Goal: Find specific page/section: Find specific page/section

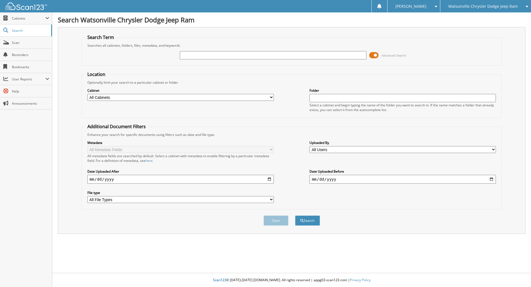
click at [372, 56] on span at bounding box center [373, 55] width 9 height 8
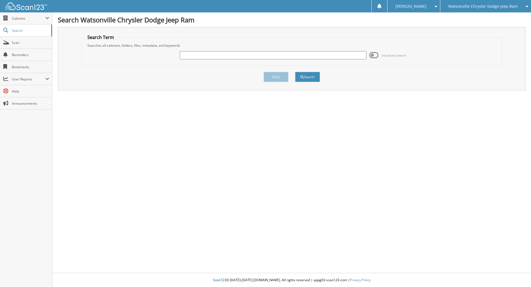
click at [317, 57] on input "text" at bounding box center [273, 55] width 186 height 8
type input "PD836"
click at [305, 76] on button "Search" at bounding box center [307, 77] width 25 height 10
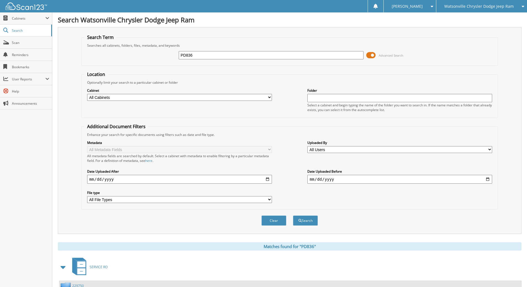
click at [372, 53] on span at bounding box center [370, 55] width 9 height 8
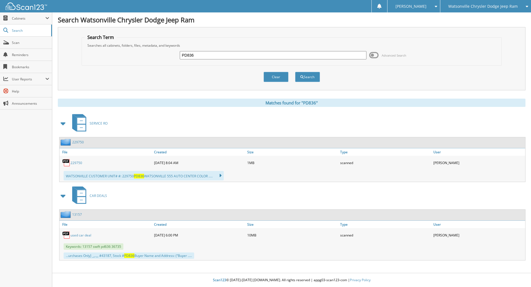
click at [79, 163] on link "229750" at bounding box center [76, 163] width 12 height 5
